Goal: Task Accomplishment & Management: Use online tool/utility

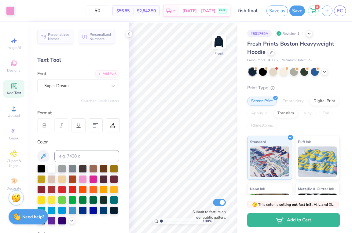
scroll to position [36, 0]
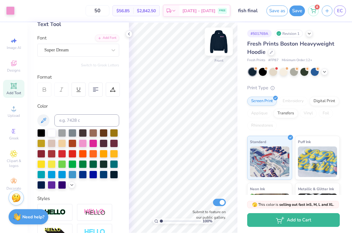
click at [212, 40] on div at bounding box center [218, 41] width 28 height 28
click at [217, 40] on img at bounding box center [218, 41] width 24 height 24
click at [217, 40] on img at bounding box center [218, 41] width 12 height 12
click at [94, 54] on div "Super Dream" at bounding box center [76, 49] width 64 height 9
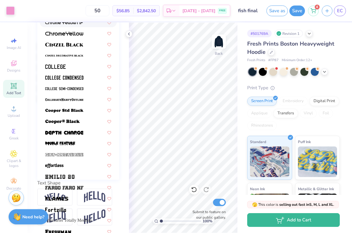
scroll to position [122, 0]
click at [80, 109] on span at bounding box center [64, 110] width 38 height 6
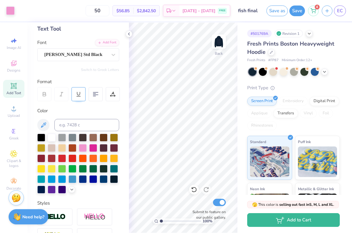
scroll to position [31, 0]
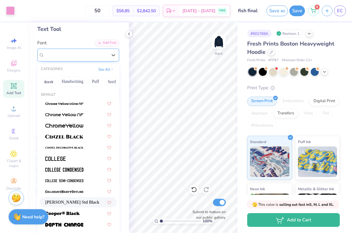
click at [82, 55] on span "[PERSON_NAME] Std Black" at bounding box center [73, 54] width 58 height 7
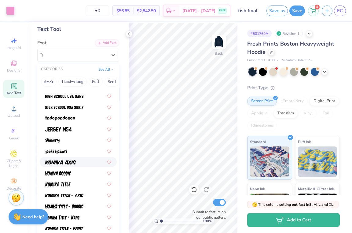
scroll to position [303, 0]
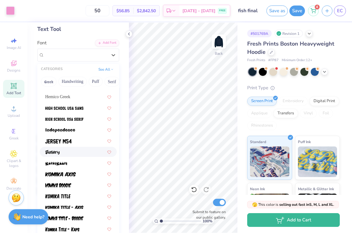
click at [81, 147] on div at bounding box center [78, 152] width 77 height 10
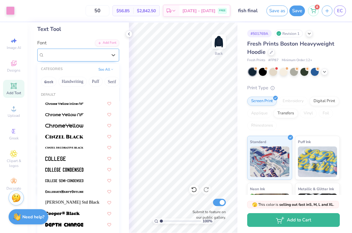
click at [90, 50] on div "Juniory" at bounding box center [78, 55] width 82 height 13
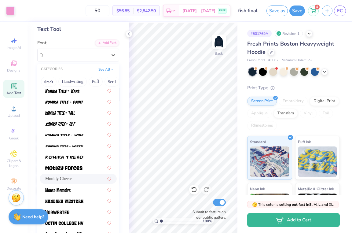
scroll to position [450, 0]
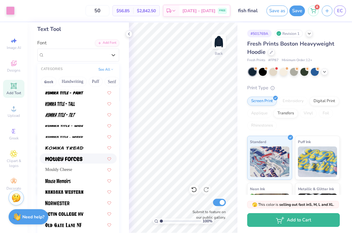
click at [85, 158] on div at bounding box center [78, 158] width 66 height 6
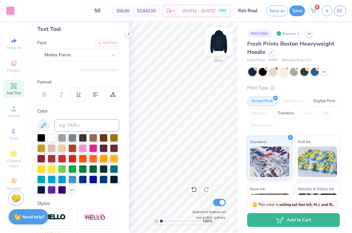
click at [218, 43] on img at bounding box center [218, 41] width 24 height 24
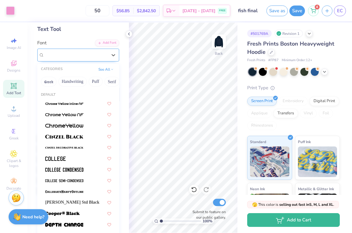
click at [100, 49] on div "Motley Forces" at bounding box center [78, 55] width 82 height 13
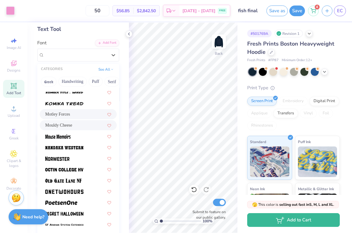
scroll to position [496, 0]
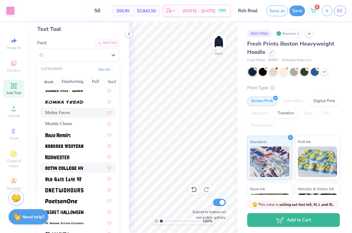
click at [87, 167] on div at bounding box center [78, 167] width 66 height 6
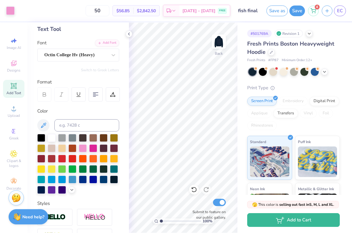
click at [104, 47] on div "Font Octin College Hv (Heavy)" at bounding box center [78, 50] width 82 height 22
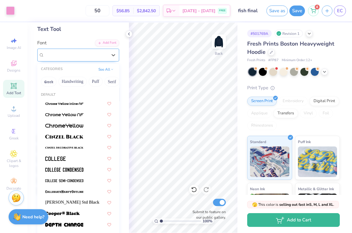
click at [107, 58] on div at bounding box center [75, 55] width 63 height 8
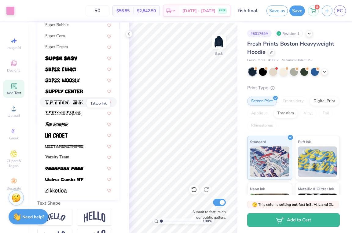
scroll to position [103, 0]
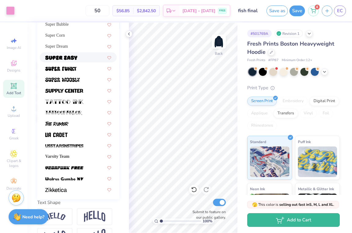
click at [80, 57] on div at bounding box center [78, 57] width 66 height 6
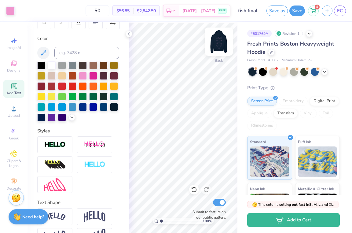
click at [222, 43] on img at bounding box center [218, 41] width 24 height 24
click at [222, 43] on img at bounding box center [218, 41] width 12 height 12
click at [221, 43] on img at bounding box center [218, 41] width 24 height 24
click at [221, 48] on img at bounding box center [218, 41] width 24 height 24
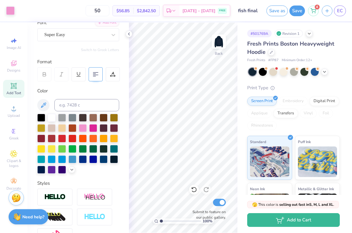
scroll to position [33, 0]
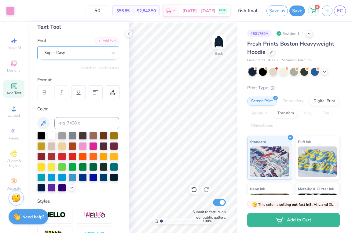
click at [104, 56] on div at bounding box center [75, 53] width 63 height 8
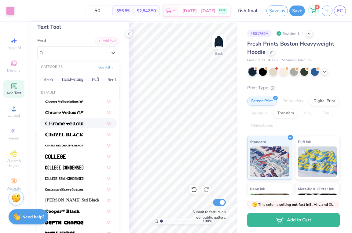
scroll to position [664, 0]
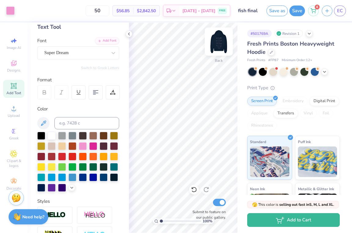
click at [220, 45] on img at bounding box center [218, 41] width 24 height 24
click at [220, 45] on img at bounding box center [218, 41] width 12 height 12
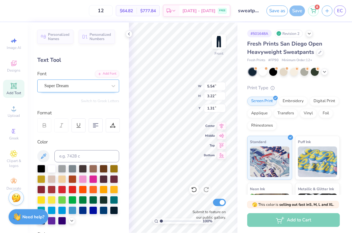
click at [102, 85] on div "Super Dream" at bounding box center [76, 85] width 64 height 9
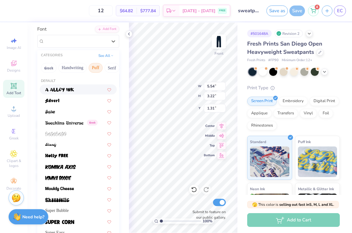
scroll to position [14, 0]
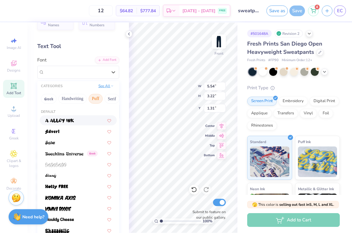
click at [100, 86] on button "See All" at bounding box center [105, 86] width 19 height 6
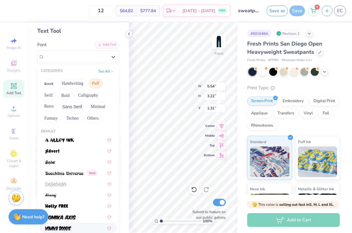
scroll to position [0, 0]
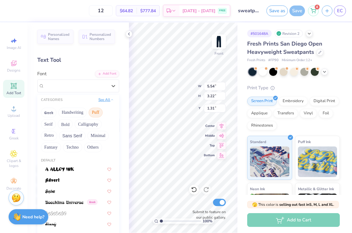
click at [108, 99] on button "See All" at bounding box center [105, 99] width 19 height 6
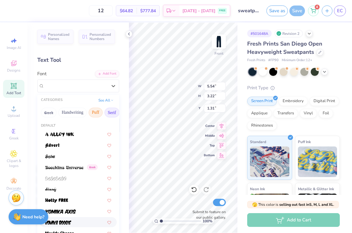
click at [107, 114] on button "Serif" at bounding box center [111, 112] width 15 height 10
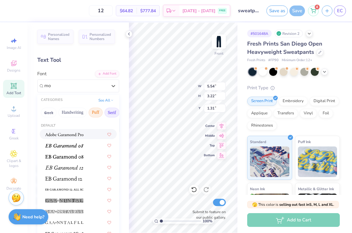
click at [99, 114] on button "Puff" at bounding box center [96, 112] width 14 height 10
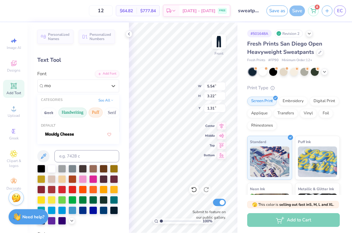
click at [82, 114] on button "Handwriting" at bounding box center [72, 112] width 28 height 10
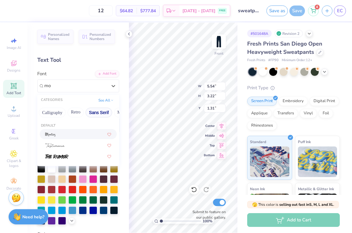
scroll to position [0, 101]
click at [87, 114] on button "Sans Serif" at bounding box center [97, 112] width 27 height 10
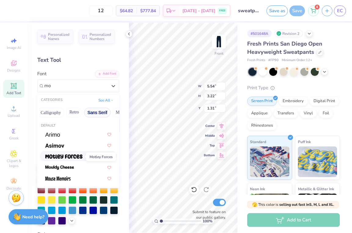
click at [78, 157] on img at bounding box center [63, 156] width 37 height 4
type input "mo"
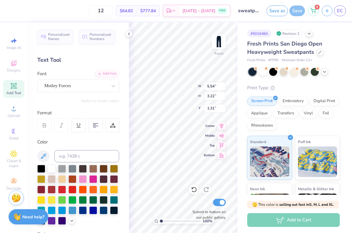
type input "5.12"
type input "3.33"
type input "1.26"
type input "5.87"
type input "3.23"
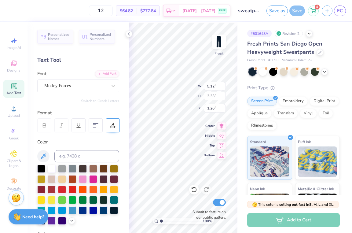
type input "1.31"
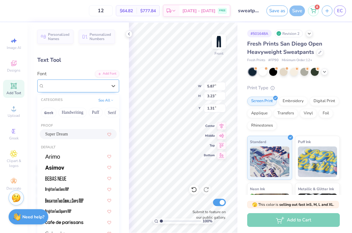
click at [100, 88] on div "Super Dream" at bounding box center [76, 85] width 64 height 9
click at [72, 114] on button "Minimal" at bounding box center [75, 112] width 21 height 10
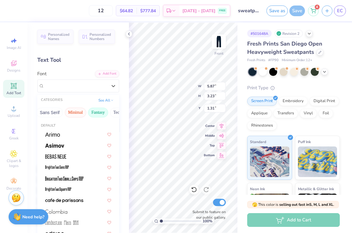
click at [98, 114] on button "Fantasy" at bounding box center [98, 112] width 20 height 10
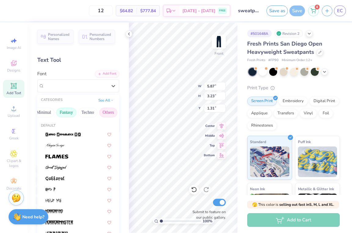
click at [100, 114] on button "Others" at bounding box center [108, 112] width 18 height 10
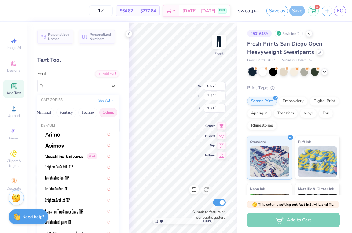
scroll to position [0, 180]
click at [84, 112] on button "Techno" at bounding box center [87, 112] width 19 height 10
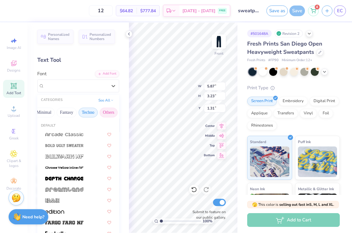
click at [101, 113] on button "Others" at bounding box center [109, 112] width 18 height 10
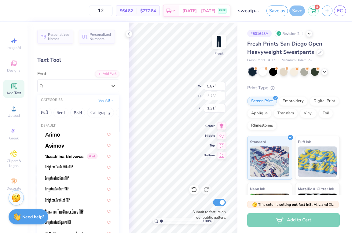
scroll to position [0, 48]
click at [101, 113] on button "Calligraphy" at bounding box center [103, 112] width 27 height 10
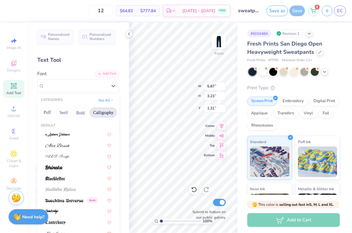
click at [71, 114] on div "Greek Handwriting Puff Serif Bold Calligraphy Retro Sans Serif Minimal Fantasy …" at bounding box center [78, 112] width 82 height 13
click at [79, 117] on button "Bold" at bounding box center [80, 112] width 15 height 10
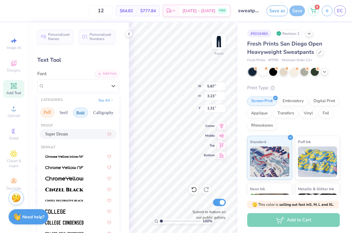
click at [45, 112] on button "Puff" at bounding box center [47, 112] width 14 height 10
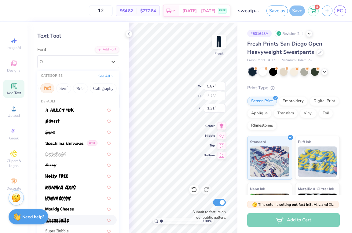
scroll to position [7, 0]
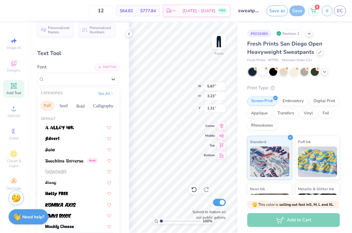
click at [84, 113] on div "Default Greek Super Bubble Super Easy" at bounding box center [78, 201] width 82 height 179
click at [80, 105] on button "Bold" at bounding box center [80, 106] width 15 height 10
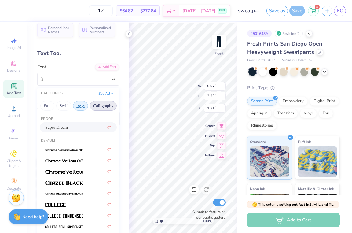
click at [103, 104] on button "Calligraphy" at bounding box center [103, 106] width 27 height 10
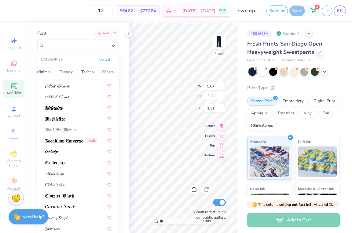
scroll to position [0, 180]
click at [73, 69] on div "Greek Handwriting Puff Serif Bold Calligraphy Retro Sans Serif Minimal Fantasy …" at bounding box center [78, 71] width 82 height 13
click at [71, 70] on button "Fantasy" at bounding box center [66, 72] width 20 height 10
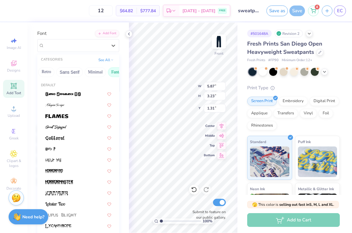
scroll to position [0, 97]
click at [78, 71] on button "Retro" at bounding box center [77, 72] width 16 height 10
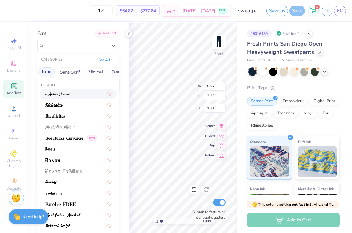
scroll to position [0, 139]
click at [78, 71] on button "Minimal" at bounding box center [84, 72] width 21 height 10
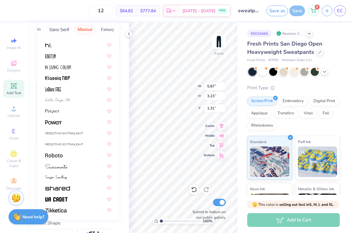
scroll to position [114, 0]
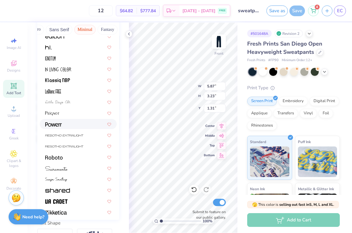
click at [74, 124] on div at bounding box center [78, 124] width 66 height 6
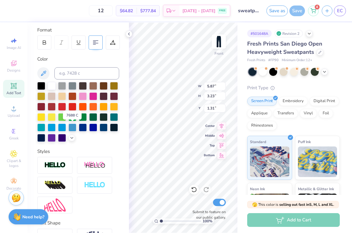
type input "5.03"
type input "3.27"
type input "1.29"
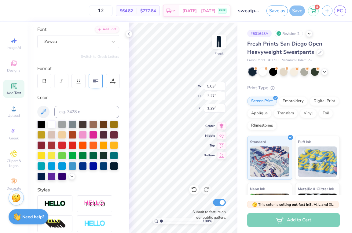
scroll to position [20, 0]
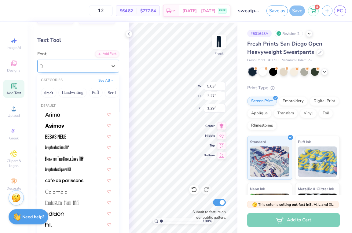
click at [99, 68] on div "Powerr" at bounding box center [76, 65] width 64 height 9
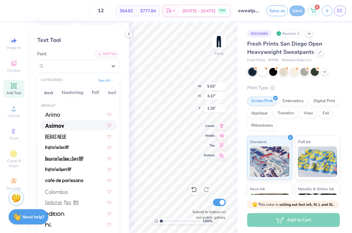
click at [89, 126] on div at bounding box center [78, 125] width 66 height 6
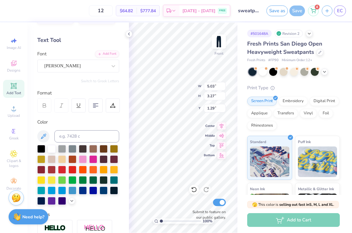
type input "5.68"
type input "3.50"
type input "1.17"
click at [116, 64] on icon at bounding box center [113, 66] width 6 height 6
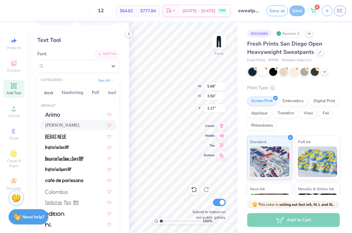
click at [103, 90] on div "Greek Handwriting Puff Serif Bold Calligraphy Retro Sans Serif Minimal Fantasy …" at bounding box center [78, 92] width 82 height 13
click at [99, 91] on button "Puff" at bounding box center [96, 93] width 14 height 10
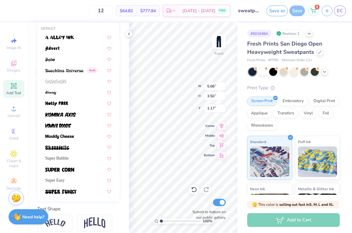
scroll to position [98, 0]
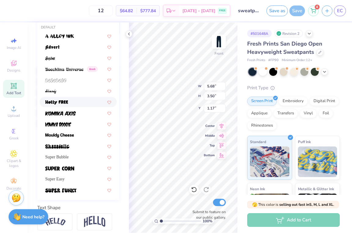
click at [84, 102] on div at bounding box center [78, 102] width 66 height 6
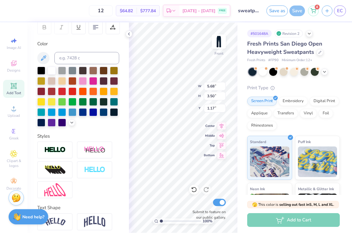
type input "4.57"
type input "3.18"
type input "1.34"
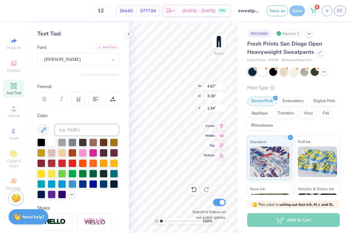
scroll to position [5, 0]
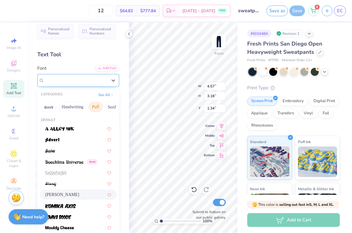
click at [86, 81] on div "[PERSON_NAME]" at bounding box center [76, 79] width 64 height 9
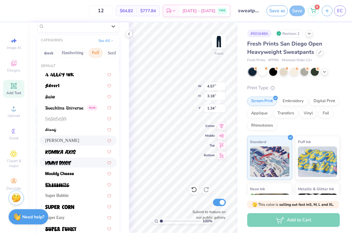
scroll to position [45, 0]
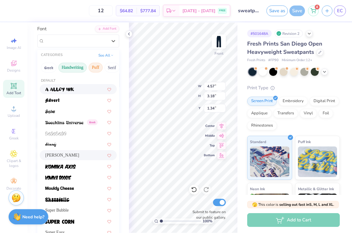
click at [74, 70] on button "Handwriting" at bounding box center [72, 68] width 28 height 10
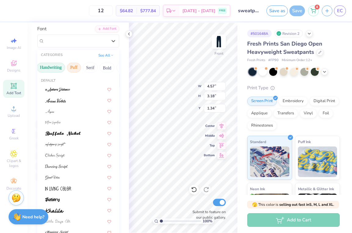
scroll to position [0, 25]
click at [93, 67] on button "Serif" at bounding box center [87, 68] width 15 height 10
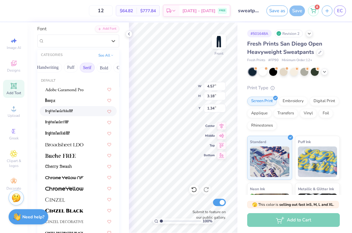
scroll to position [0, 0]
click at [69, 65] on button "Puff" at bounding box center [71, 68] width 14 height 10
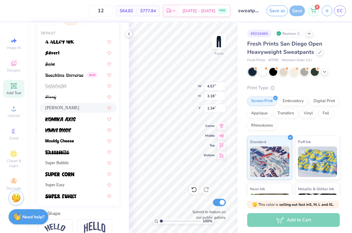
scroll to position [92, 0]
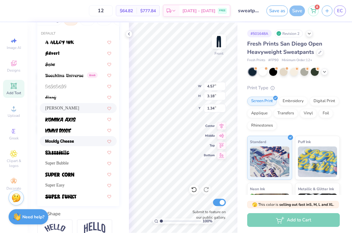
click at [85, 139] on div at bounding box center [78, 141] width 66 height 6
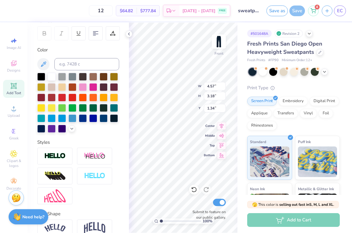
type input "4.89"
type input "3.55"
type input "1.15"
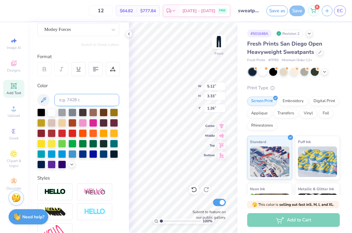
scroll to position [56, 0]
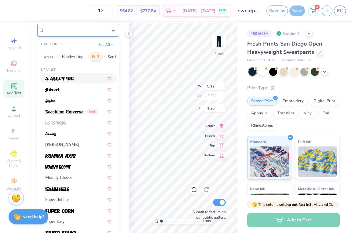
click at [94, 28] on div "Motley Forces" at bounding box center [76, 29] width 64 height 9
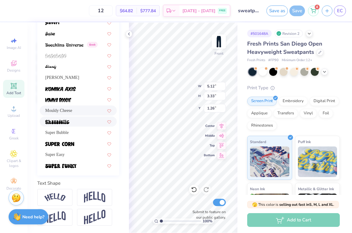
scroll to position [122, 0]
click at [76, 150] on div "Greek [PERSON_NAME] FREE Mouldy Cheese Super Bubble Super Easy" at bounding box center [78, 88] width 82 height 164
click at [75, 146] on div at bounding box center [78, 143] width 66 height 6
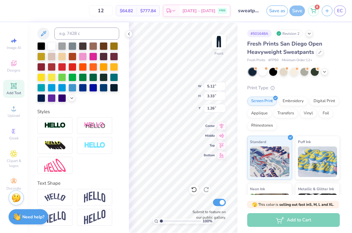
type input "4.83"
type input "3.08"
type input "1.39"
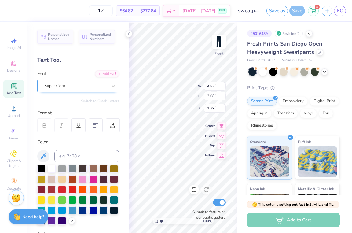
scroll to position [0, 0]
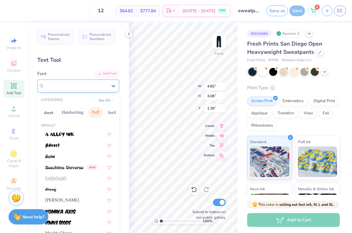
click at [102, 89] on div "Super Corn" at bounding box center [76, 85] width 64 height 9
click at [104, 113] on button "Others" at bounding box center [109, 112] width 18 height 10
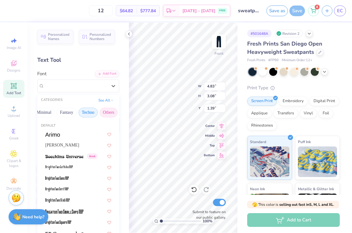
click at [93, 114] on button "Techno" at bounding box center [87, 112] width 19 height 10
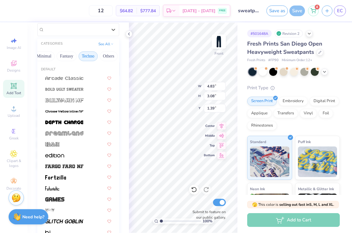
scroll to position [63, 0]
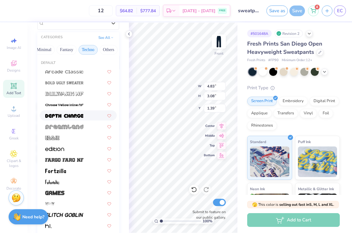
click at [85, 116] on div at bounding box center [78, 115] width 66 height 6
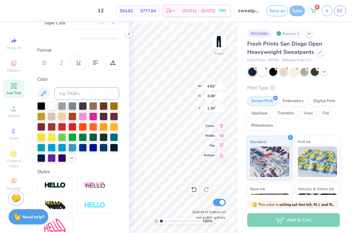
type input "6.30"
type input "3.69"
type input "1.08"
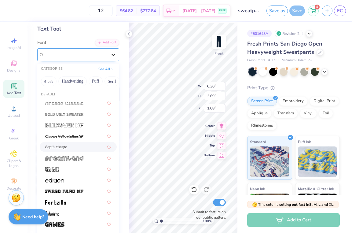
click at [110, 56] on icon at bounding box center [113, 55] width 6 height 6
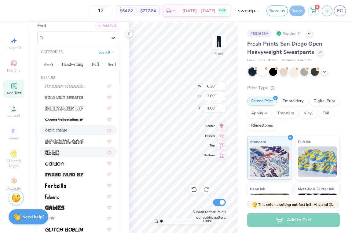
scroll to position [46, 0]
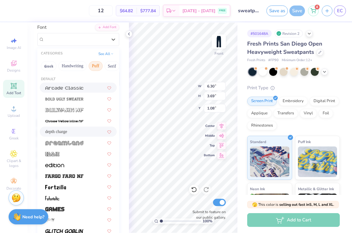
click at [89, 66] on button "Puff" at bounding box center [96, 66] width 14 height 10
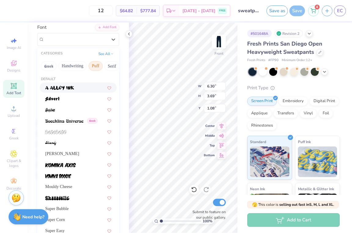
click at [78, 56] on div "CATEGORIES See All" at bounding box center [78, 53] width 82 height 11
click at [78, 66] on button "Handwriting" at bounding box center [72, 66] width 28 height 10
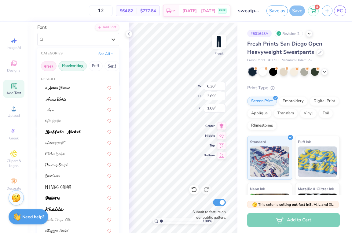
click at [48, 68] on button "Greek" at bounding box center [49, 66] width 16 height 10
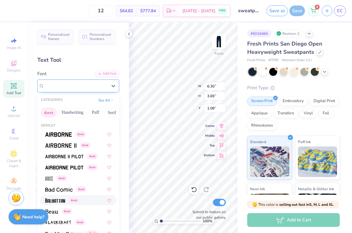
scroll to position [0, 0]
click at [111, 102] on button "See All" at bounding box center [105, 99] width 19 height 6
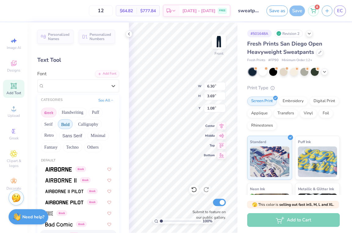
click at [66, 128] on button "Bold" at bounding box center [65, 124] width 15 height 10
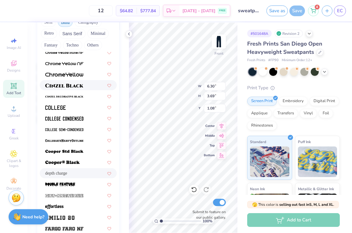
scroll to position [43, 0]
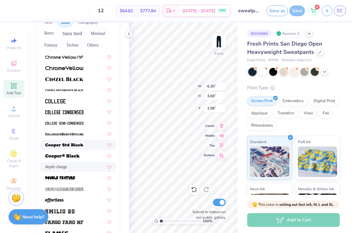
click at [78, 143] on img at bounding box center [64, 145] width 38 height 4
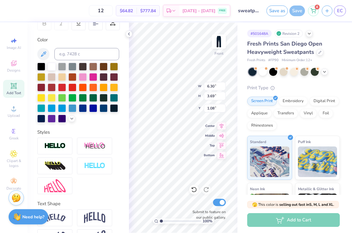
type input "6.29"
type input "4.17"
type input "0.84"
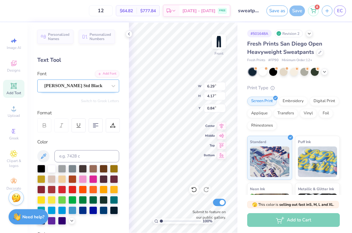
scroll to position [0, 0]
click at [97, 86] on div "[PERSON_NAME] Std Black" at bounding box center [76, 85] width 64 height 9
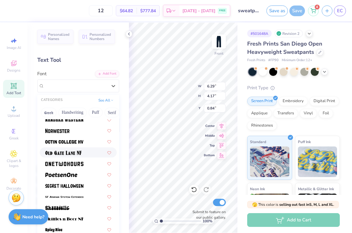
scroll to position [576, 0]
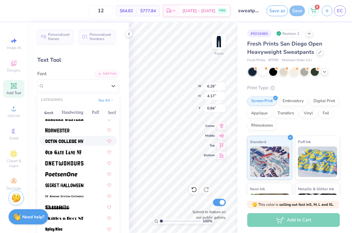
click at [89, 143] on div at bounding box center [78, 140] width 66 height 6
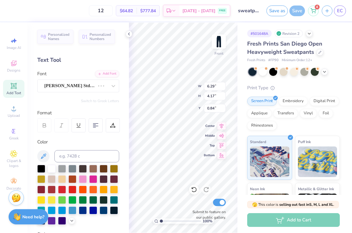
type input "5.25"
type input "3.23"
type input "1.31"
click at [102, 85] on div "Octin College Hv (Heavy)" at bounding box center [76, 85] width 64 height 9
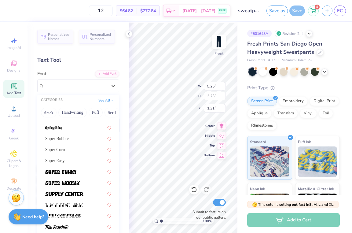
scroll to position [676, 0]
click at [72, 161] on div "Super Easy" at bounding box center [78, 160] width 66 height 6
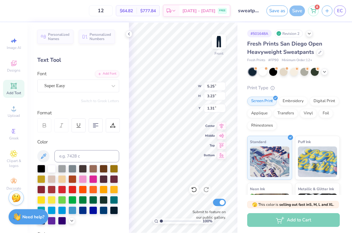
type input "5.85"
type input "3.40"
type input "1.22"
click at [96, 85] on div "Super Easy" at bounding box center [76, 85] width 64 height 9
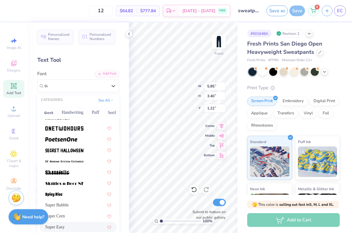
scroll to position [0, 0]
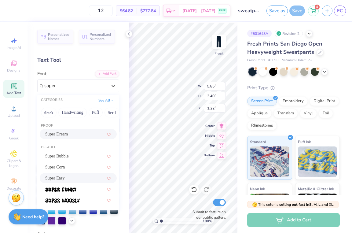
click at [74, 135] on div "Super Dream" at bounding box center [78, 134] width 66 height 6
type input "super"
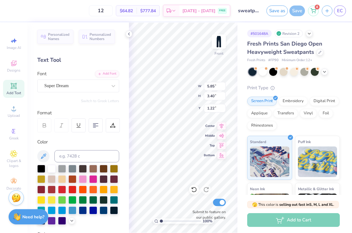
type input "5.35"
type input "4.01"
type input "0.92"
type textarea "GK"
click at [16, 93] on span "Add Text" at bounding box center [13, 92] width 15 height 5
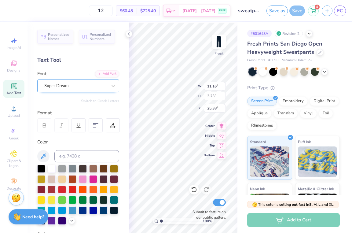
type textarea "T"
type textarea "'25"
type input "1.31"
click at [81, 177] on div at bounding box center [83, 178] width 8 height 8
